Goal: Information Seeking & Learning: Learn about a topic

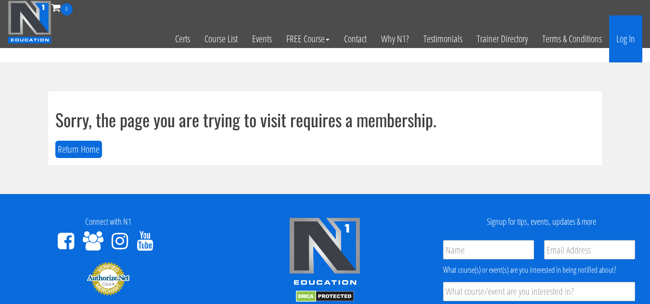
click at [620, 42] on link "Log In" at bounding box center [625, 38] width 33 height 47
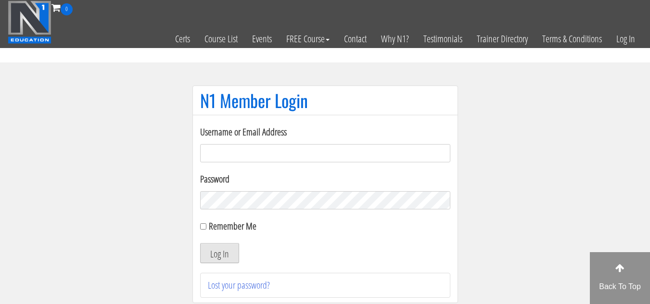
type input "emanueleinvernizzi00@gmail.com"
click at [228, 257] on button "Log In" at bounding box center [219, 253] width 39 height 20
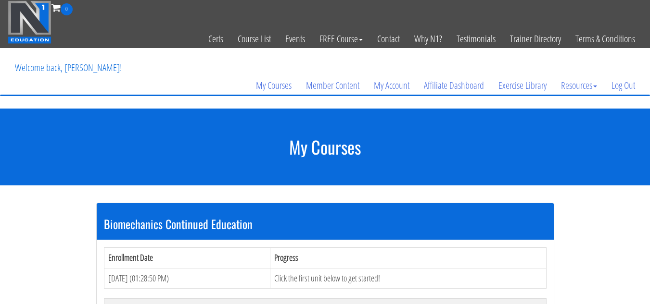
scroll to position [192, 0]
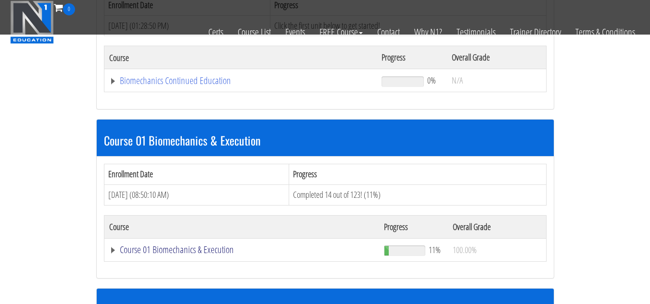
click at [224, 86] on link "Course 01 Biomechanics & Execution" at bounding box center [240, 81] width 263 height 10
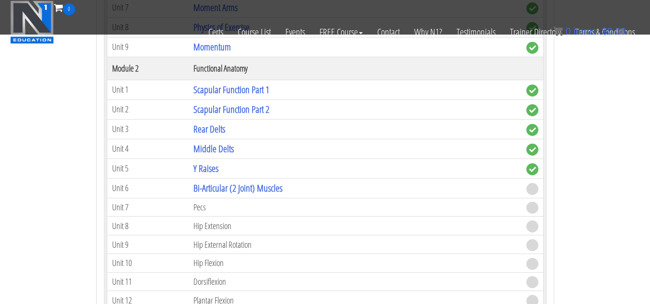
scroll to position [625, 0]
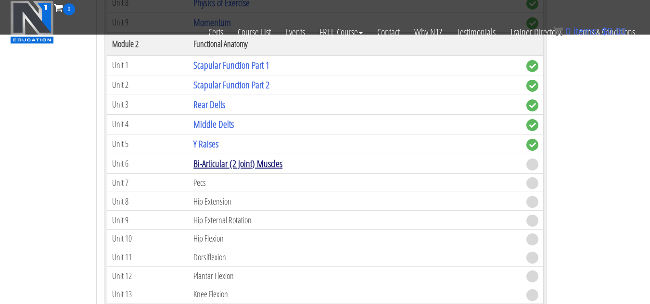
click at [262, 167] on link "Bi-Articular (2 Joint) Muscles" at bounding box center [237, 163] width 89 height 13
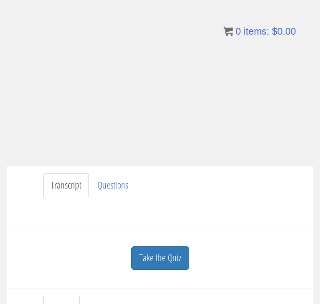
scroll to position [77, 0]
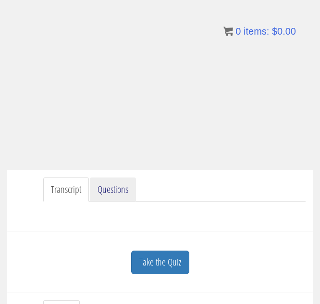
click at [93, 190] on link "Questions" at bounding box center [113, 189] width 46 height 25
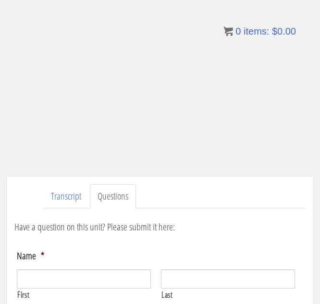
scroll to position [119, 0]
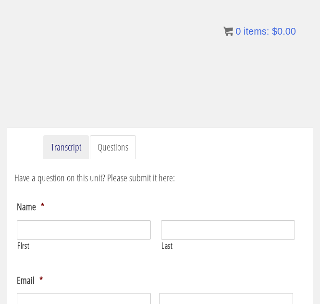
click at [75, 153] on link "Transcript" at bounding box center [66, 147] width 46 height 25
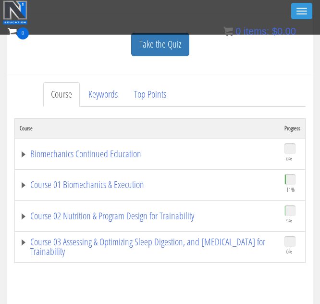
scroll to position [263, 0]
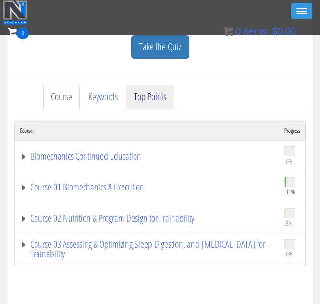
click at [136, 99] on link "Top Points" at bounding box center [150, 97] width 48 height 25
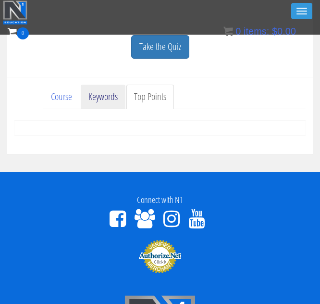
click at [107, 94] on link "Keywords" at bounding box center [103, 97] width 45 height 25
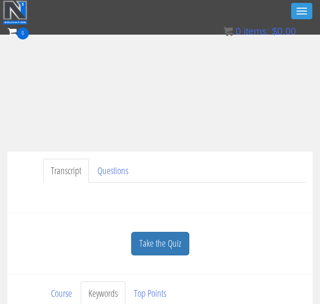
scroll to position [192, 0]
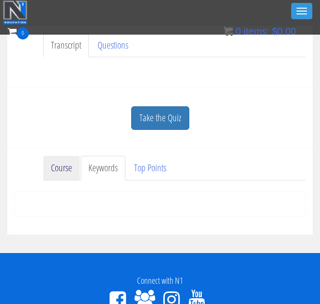
click at [76, 175] on link "Course" at bounding box center [61, 168] width 37 height 25
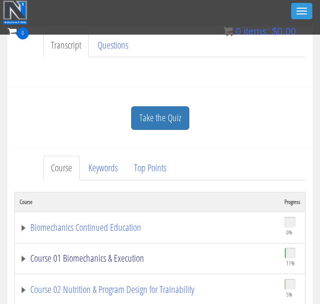
click at [117, 260] on link "Course 01 Biomechanics & Execution" at bounding box center [147, 258] width 255 height 10
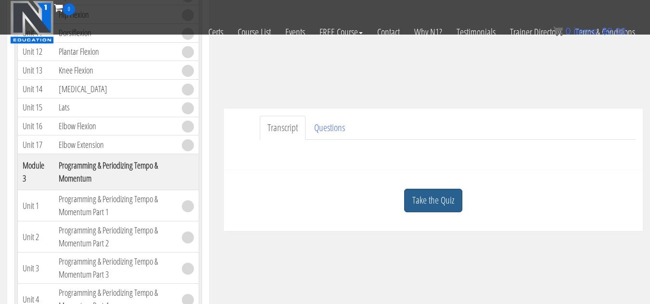
click at [420, 195] on link "Take the Quiz" at bounding box center [433, 201] width 58 height 24
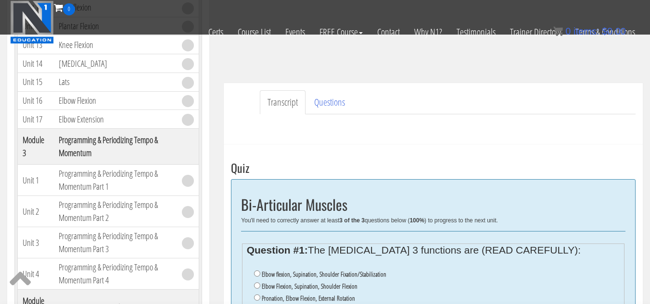
scroll to position [337, 0]
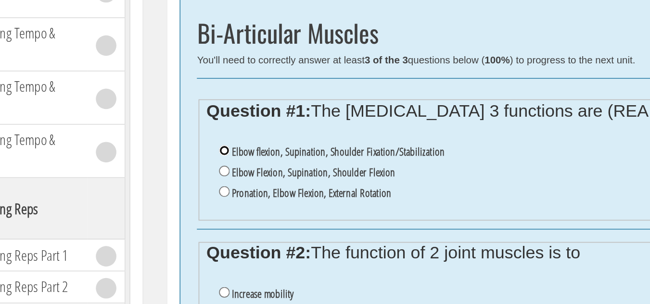
click at [255, 156] on input "Elbow flexion, Supination, Shoulder Fixation/Stabilization" at bounding box center [257, 155] width 6 height 6
radio input "true"
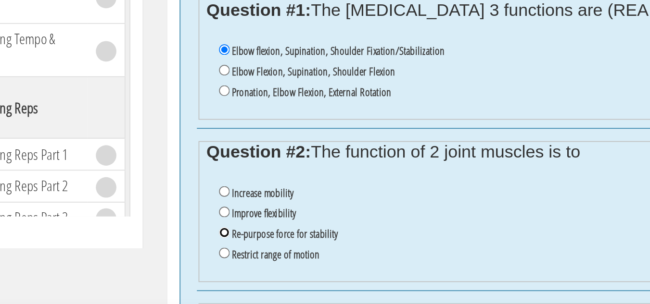
click at [257, 260] on input "Re-purpose force for stability" at bounding box center [257, 262] width 6 height 6
radio input "true"
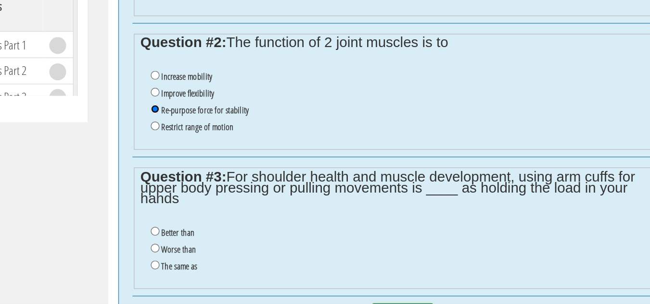
scroll to position [436, 0]
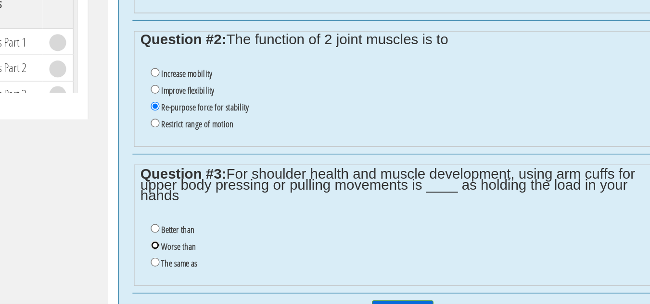
click at [258, 265] on input "Worse than" at bounding box center [257, 262] width 6 height 6
radio input "true"
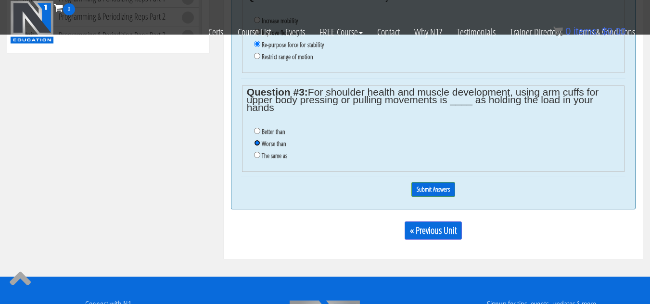
scroll to position [607, 0]
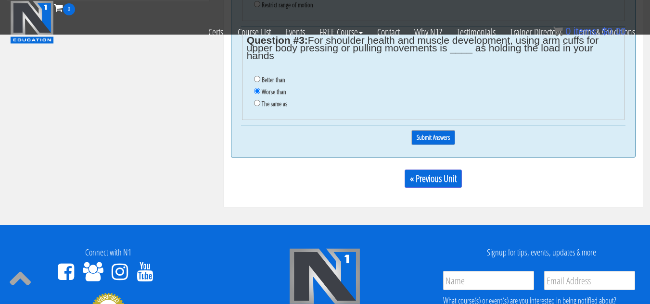
click at [438, 143] on input "Submit Answers" at bounding box center [433, 137] width 44 height 15
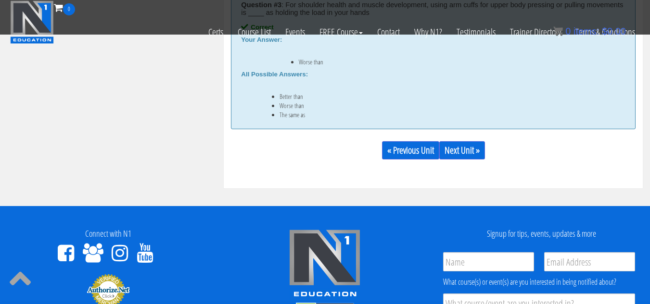
scroll to position [782, 0]
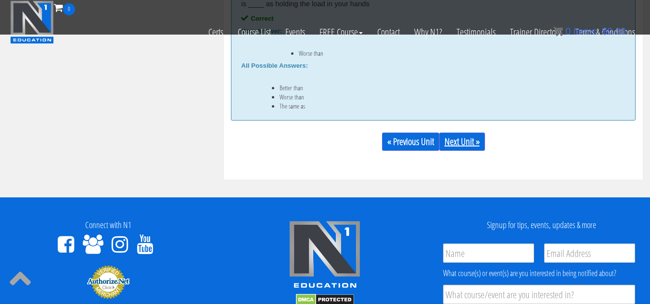
click at [463, 146] on link "Next Unit »" at bounding box center [462, 142] width 46 height 18
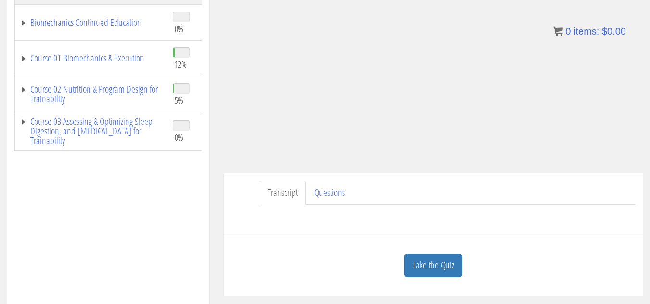
scroll to position [192, 0]
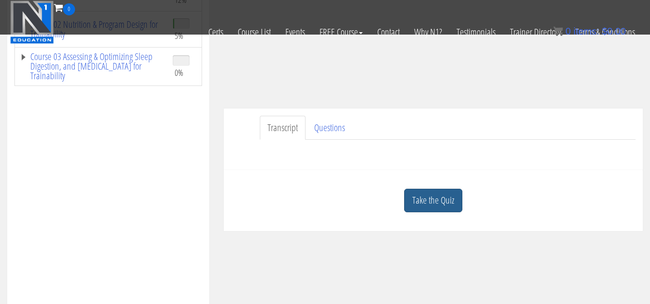
drag, startPoint x: 448, startPoint y: 205, endPoint x: 444, endPoint y: 200, distance: 6.2
click at [446, 202] on link "Take the Quiz" at bounding box center [433, 201] width 58 height 24
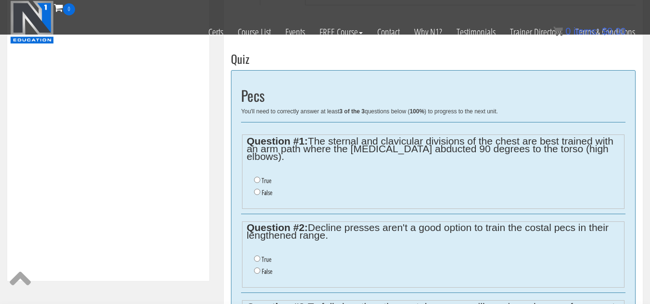
scroll to position [337, 0]
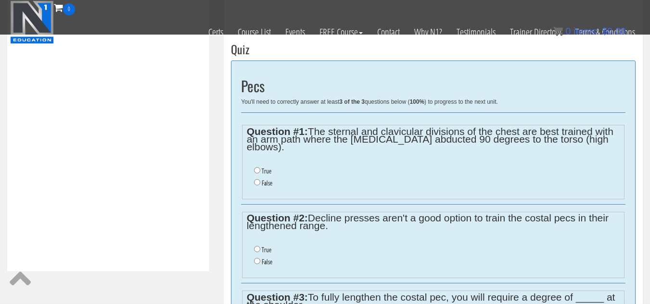
click at [264, 179] on label "False" at bounding box center [267, 183] width 11 height 8
click at [260, 179] on input "False" at bounding box center [257, 182] width 6 height 6
radio input "true"
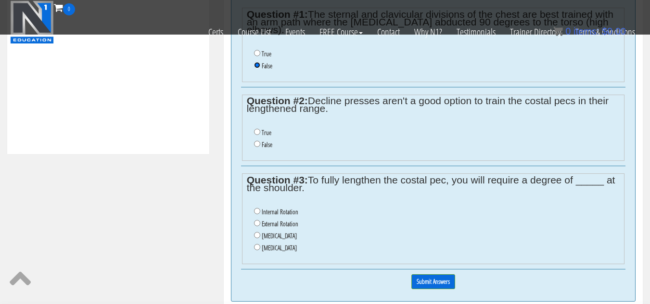
scroll to position [481, 0]
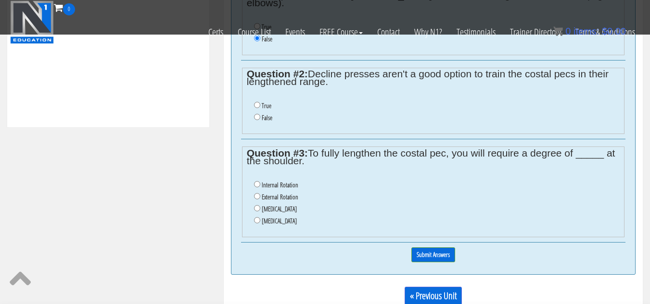
click at [262, 114] on label "False" at bounding box center [267, 118] width 11 height 8
click at [260, 114] on input "False" at bounding box center [257, 117] width 6 height 6
radio input "true"
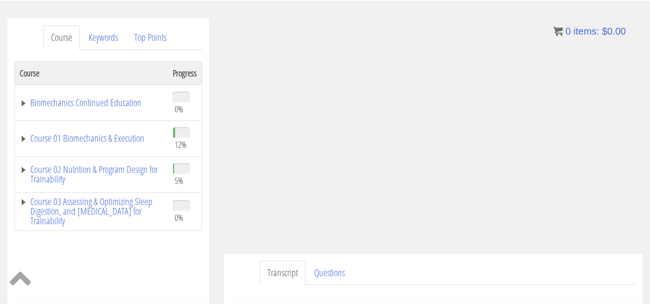
scroll to position [110, 0]
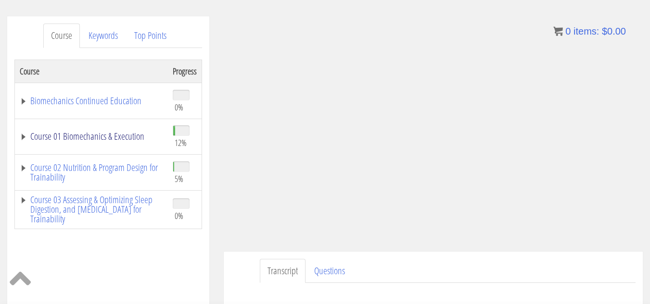
click at [122, 141] on link "Course 01 Biomechanics & Execution" at bounding box center [91, 137] width 143 height 10
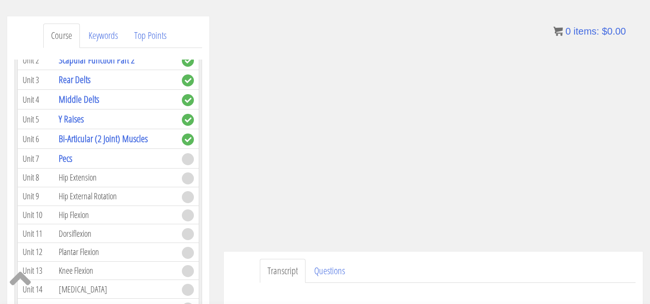
scroll to position [288, 0]
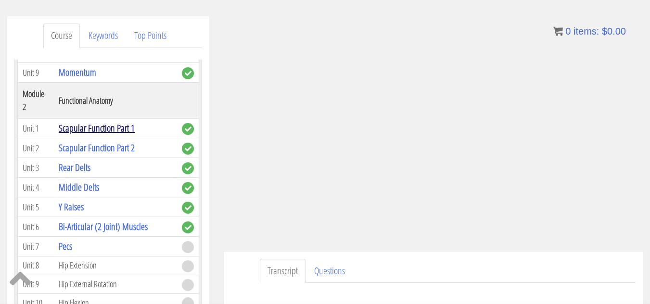
click at [82, 134] on link "Scapular Function Part 1" at bounding box center [97, 128] width 76 height 13
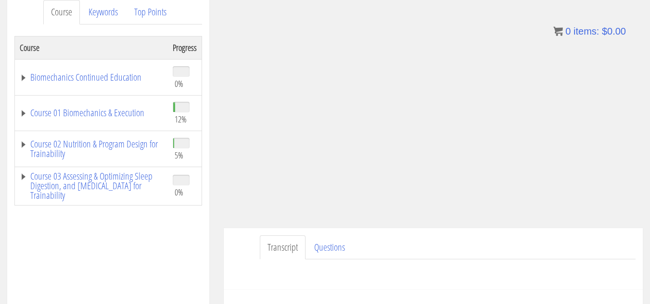
scroll to position [144, 0]
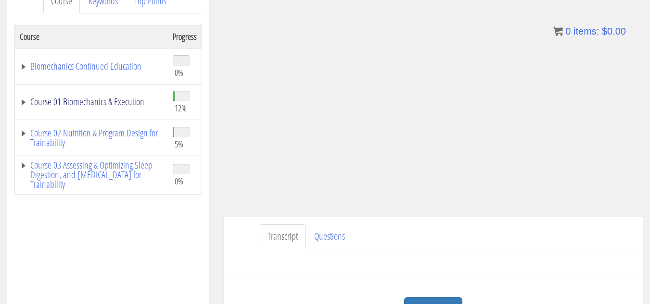
click at [109, 101] on link "Course 01 Biomechanics & Execution" at bounding box center [91, 102] width 143 height 10
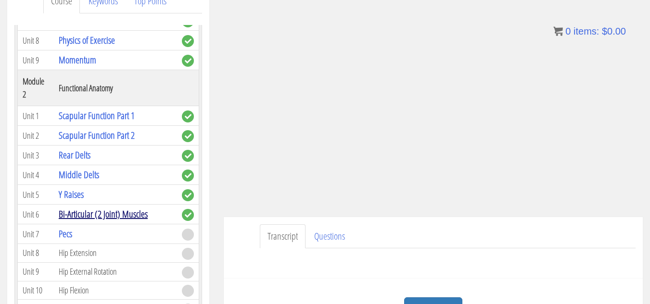
scroll to position [288, 0]
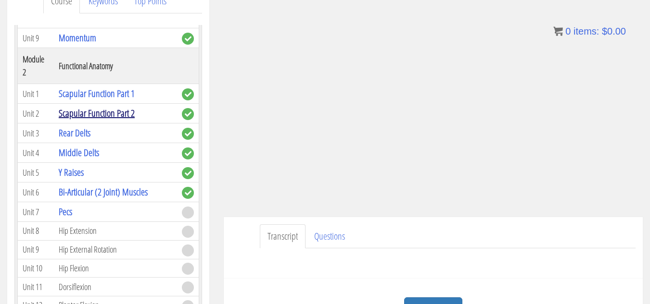
click at [109, 117] on link "Scapular Function Part 2" at bounding box center [97, 113] width 76 height 13
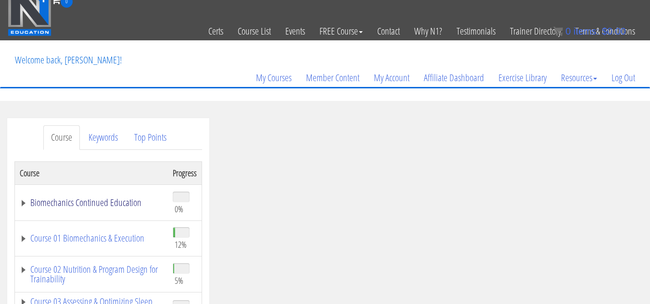
scroll to position [4, 0]
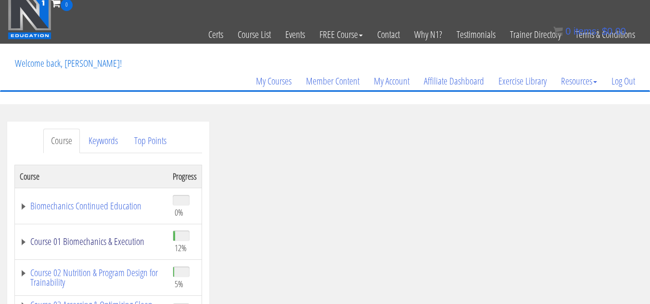
click at [109, 242] on link "Course 01 Biomechanics & Execution" at bounding box center [91, 242] width 143 height 10
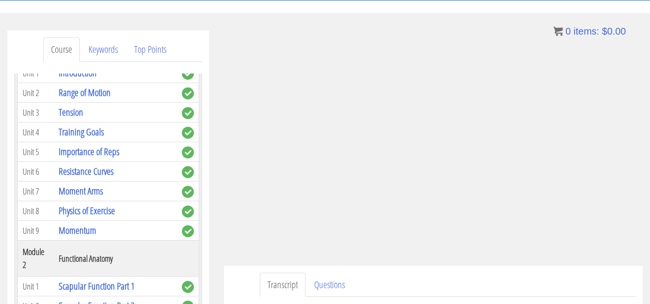
scroll to position [151, 0]
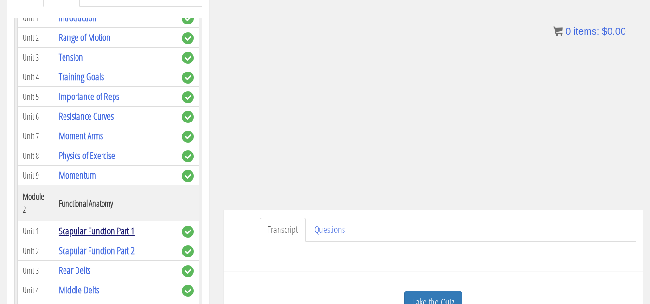
click at [123, 231] on link "Scapular Function Part 1" at bounding box center [97, 231] width 76 height 13
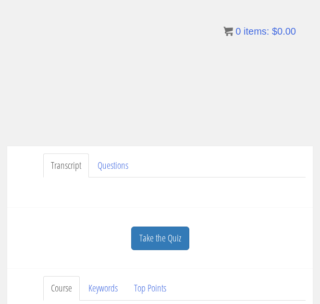
scroll to position [100, 0]
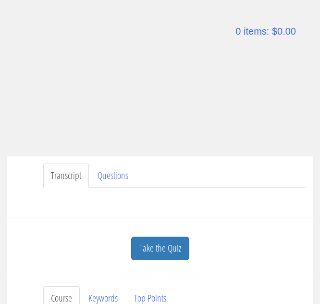
scroll to position [90, 0]
click at [73, 179] on link "Transcript" at bounding box center [66, 176] width 46 height 25
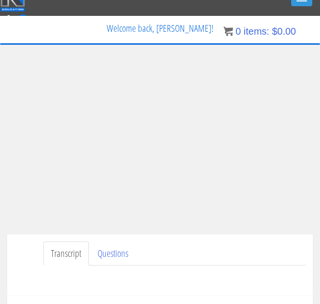
scroll to position [0, 0]
